Goal: Information Seeking & Learning: Learn about a topic

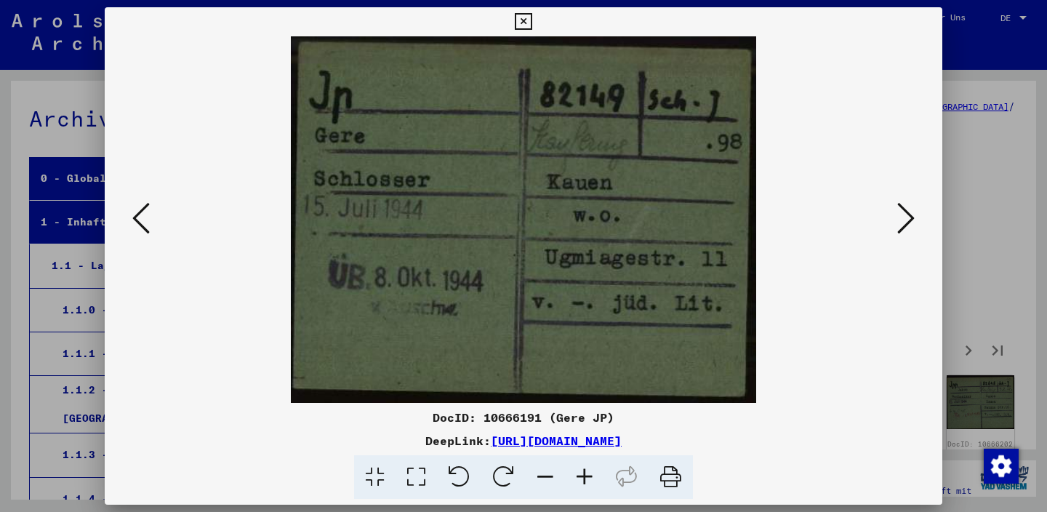
click at [914, 222] on icon at bounding box center [906, 218] width 17 height 35
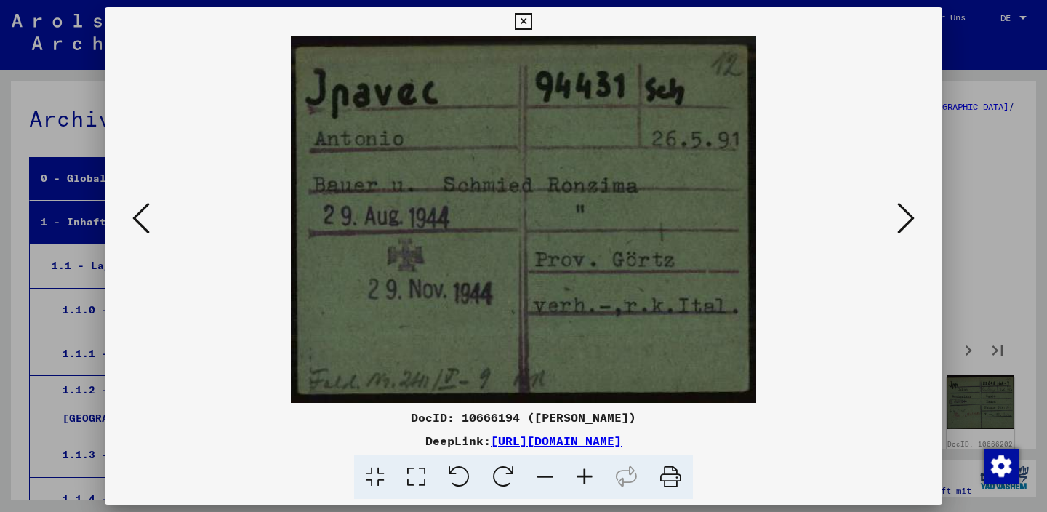
click at [914, 222] on icon at bounding box center [906, 218] width 17 height 35
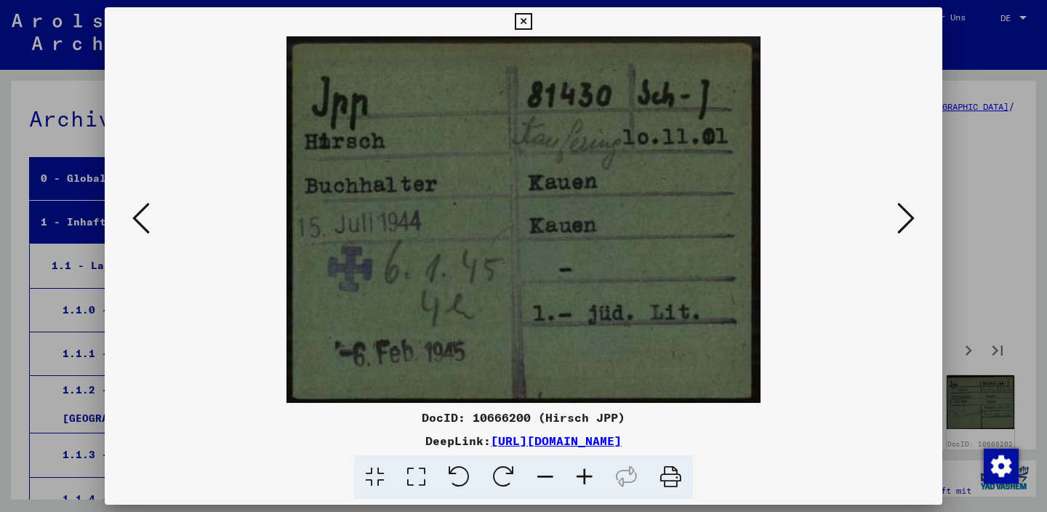
click at [914, 222] on icon at bounding box center [906, 218] width 17 height 35
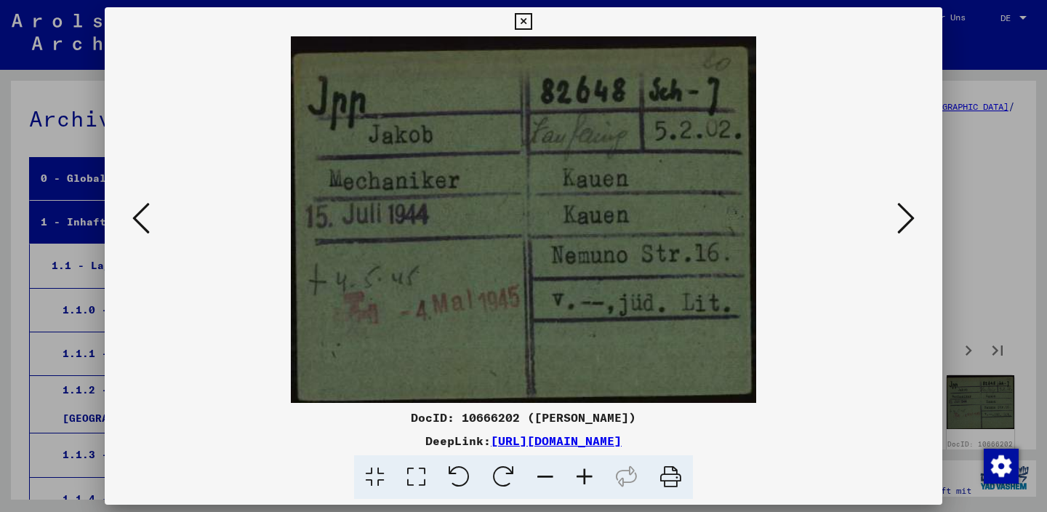
click at [914, 222] on icon at bounding box center [906, 218] width 17 height 35
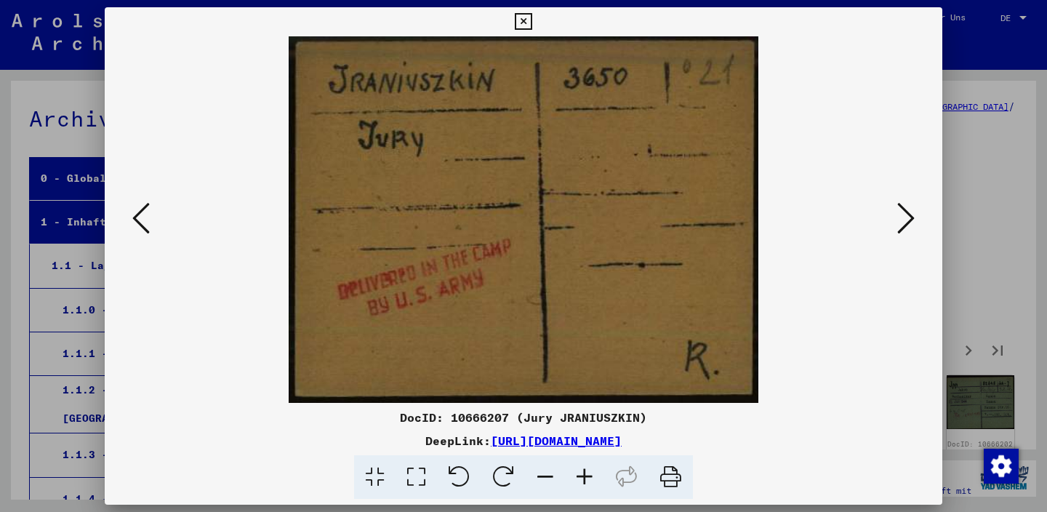
click at [914, 222] on icon at bounding box center [906, 218] width 17 height 35
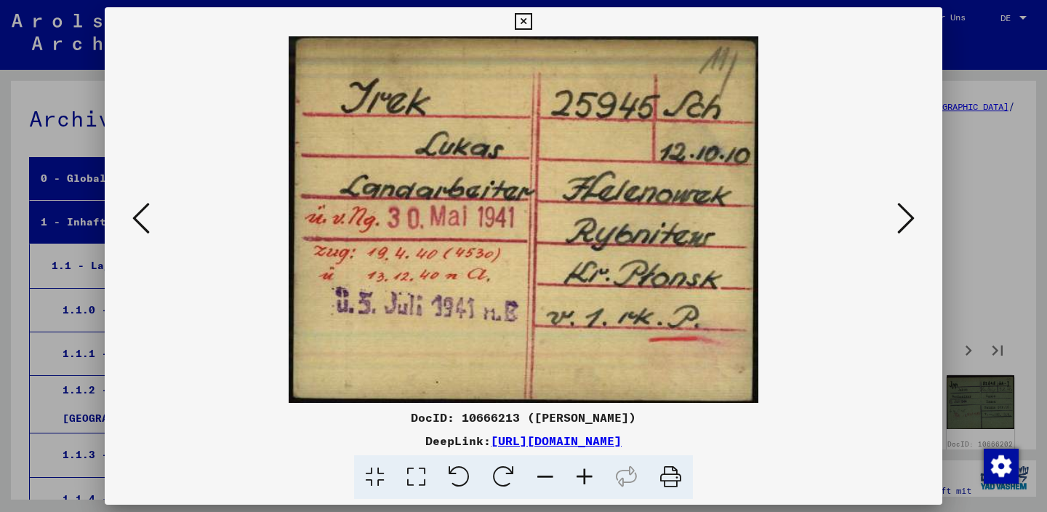
click at [914, 222] on icon at bounding box center [906, 218] width 17 height 35
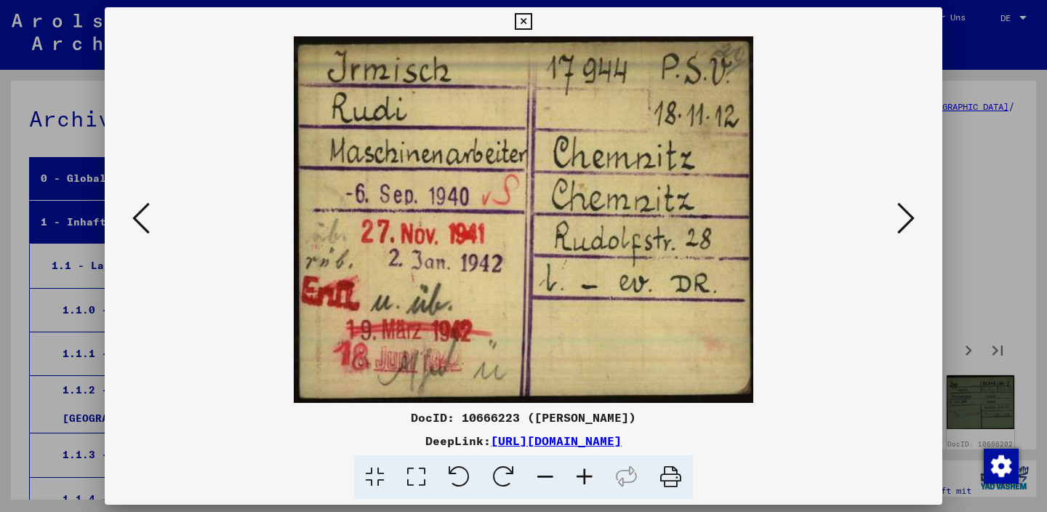
click at [914, 222] on icon at bounding box center [906, 218] width 17 height 35
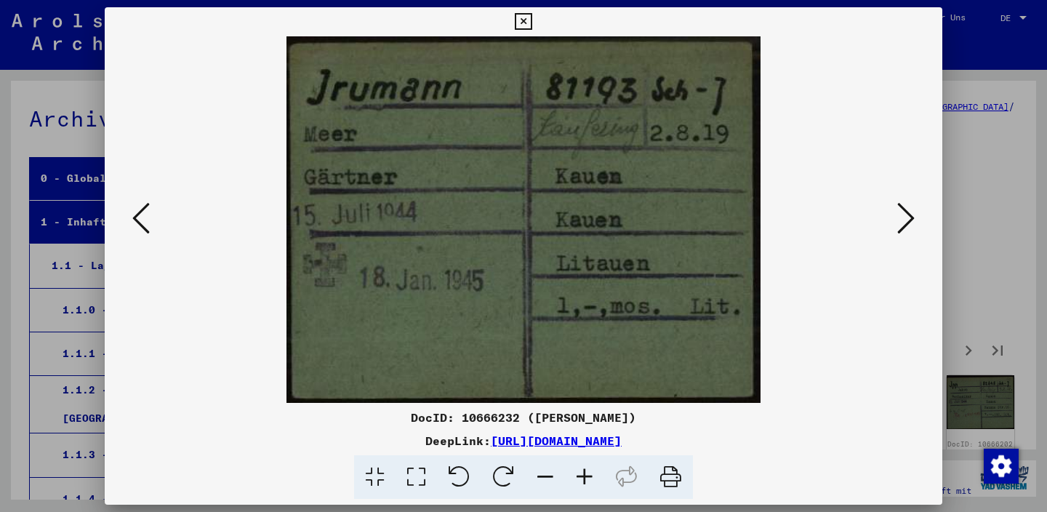
click at [914, 222] on icon at bounding box center [906, 218] width 17 height 35
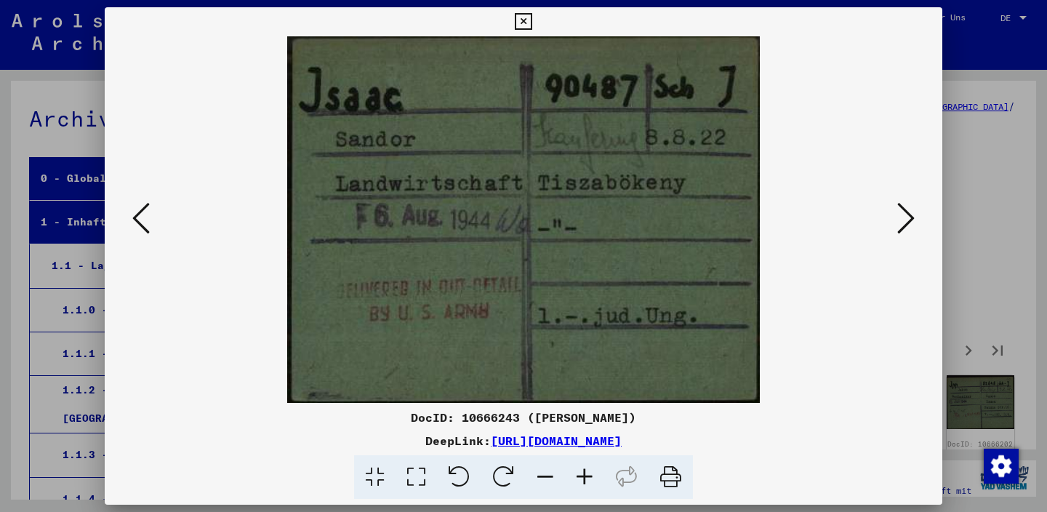
click at [914, 222] on icon at bounding box center [906, 218] width 17 height 35
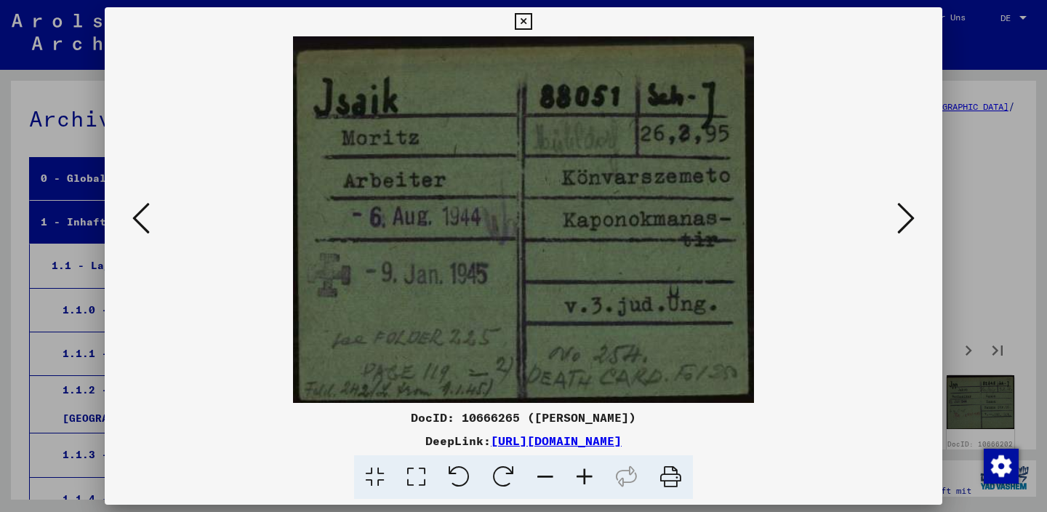
click at [914, 222] on icon at bounding box center [906, 218] width 17 height 35
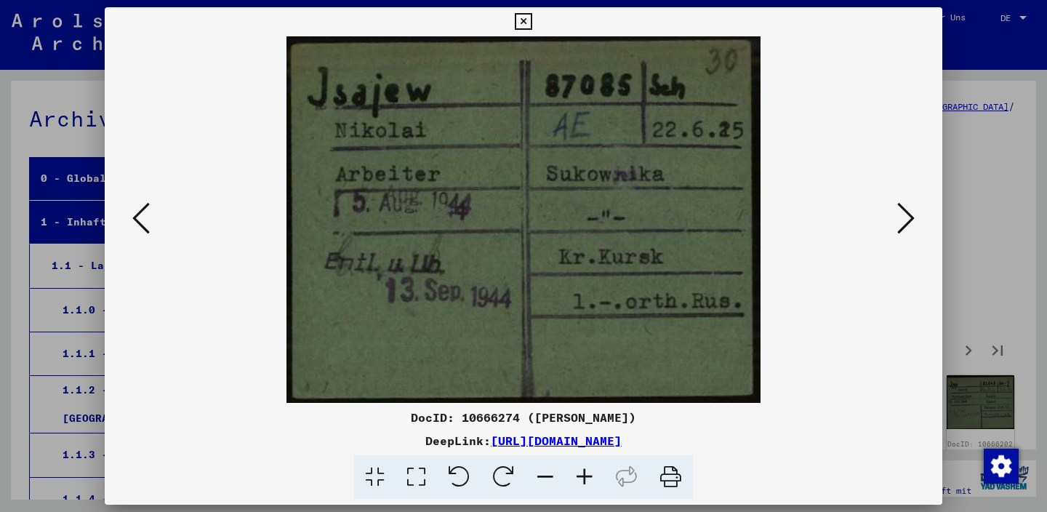
click at [914, 222] on icon at bounding box center [906, 218] width 17 height 35
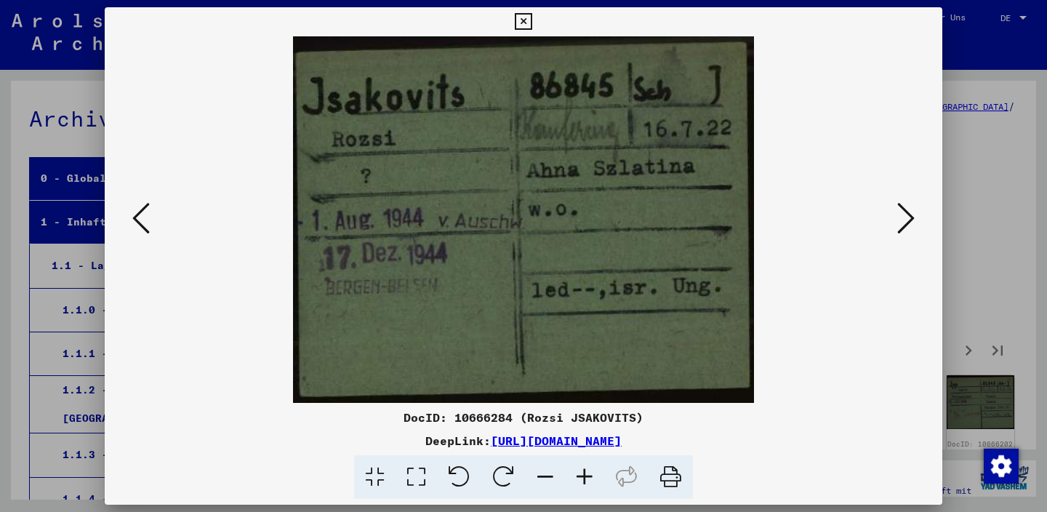
click at [914, 222] on icon at bounding box center [906, 218] width 17 height 35
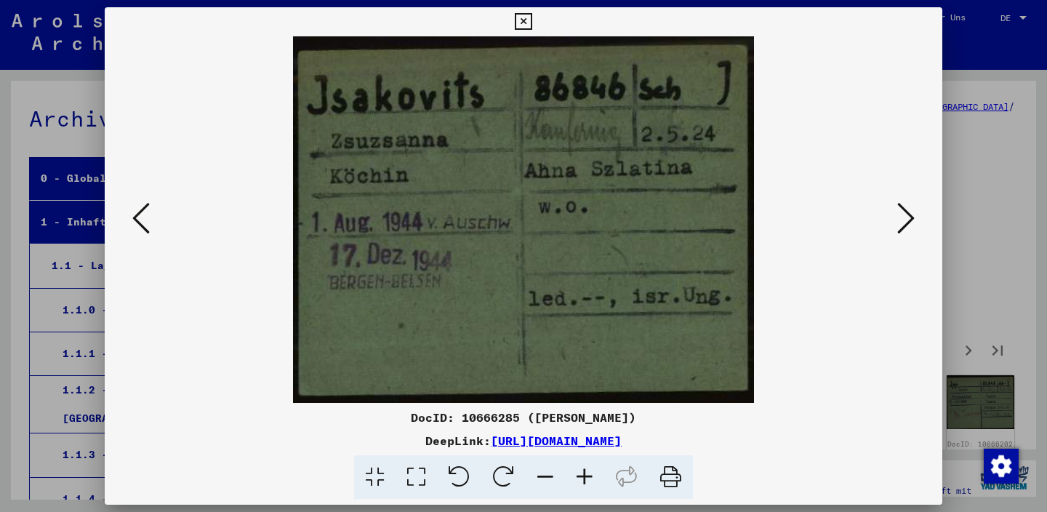
click at [914, 222] on icon at bounding box center [906, 218] width 17 height 35
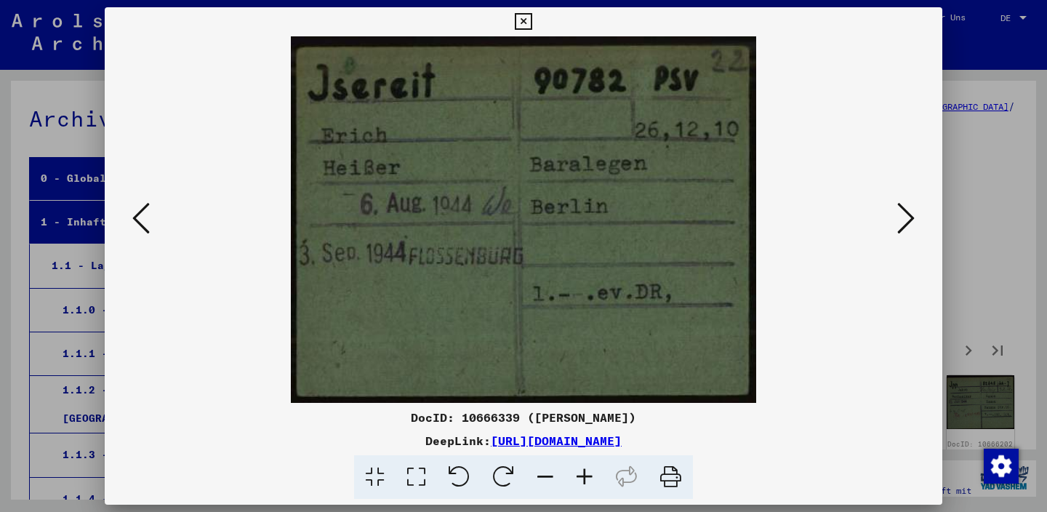
click at [914, 222] on icon at bounding box center [906, 218] width 17 height 35
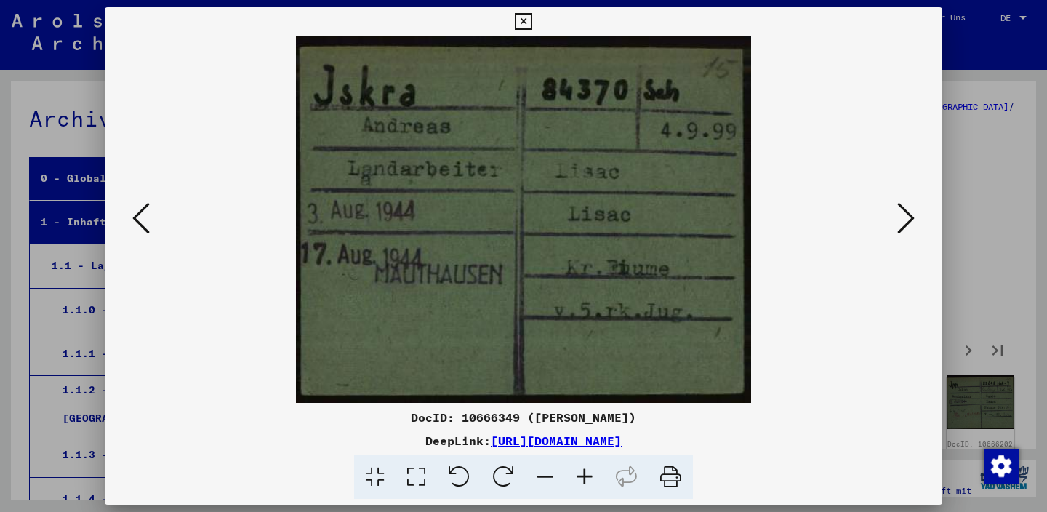
click at [914, 222] on icon at bounding box center [906, 218] width 17 height 35
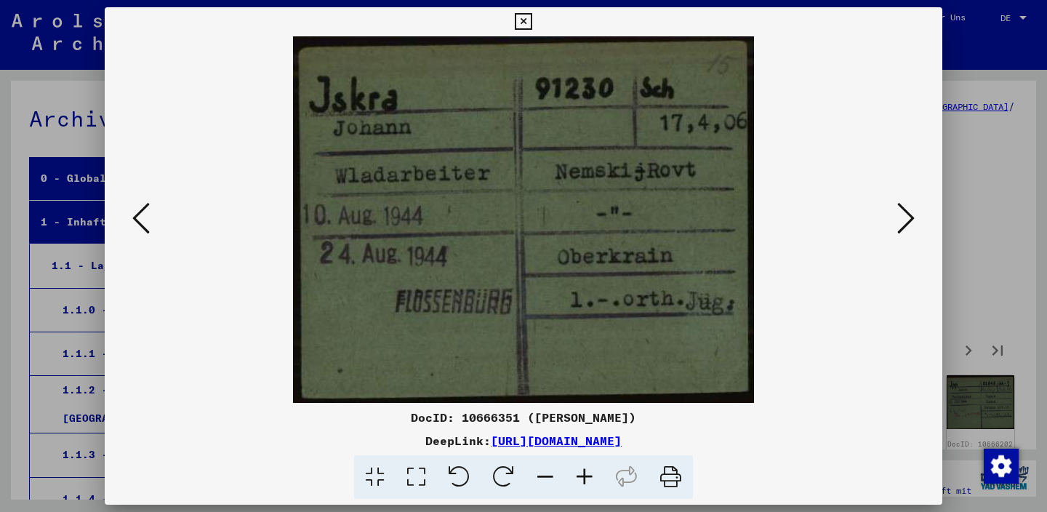
click at [532, 25] on icon at bounding box center [523, 21] width 17 height 17
